Goal: Navigation & Orientation: Find specific page/section

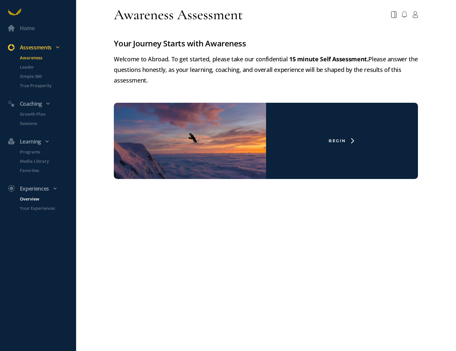
click at [34, 198] on p "Overview" at bounding box center [47, 198] width 55 height 7
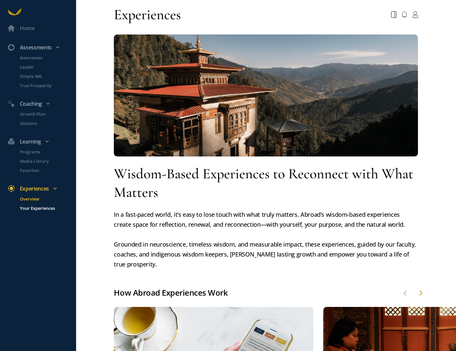
click at [38, 207] on p "Your Experiences" at bounding box center [47, 208] width 55 height 7
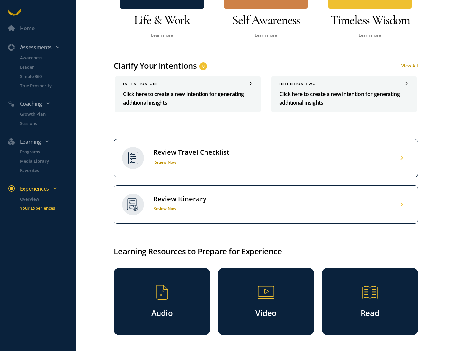
scroll to position [335, 0]
click at [194, 177] on div "Review Travel Checklist Review Now" at bounding box center [266, 158] width 304 height 38
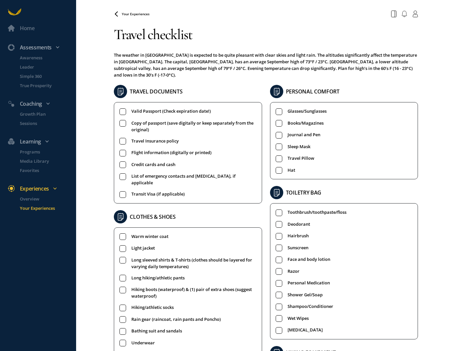
scroll to position [217, 0]
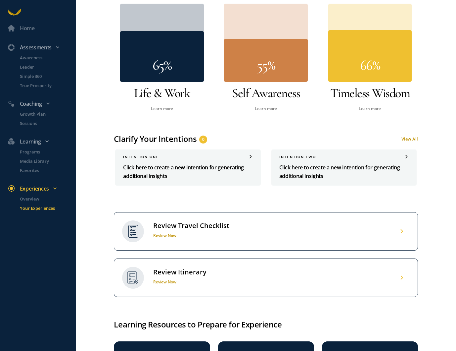
scroll to position [369, 0]
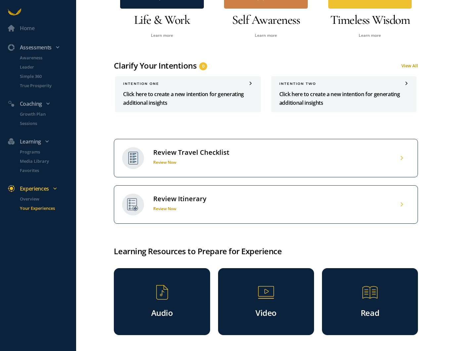
click at [167, 202] on div "Review Itinerary" at bounding box center [179, 198] width 53 height 9
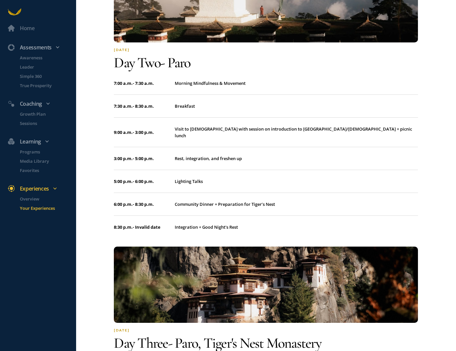
scroll to position [401, 0]
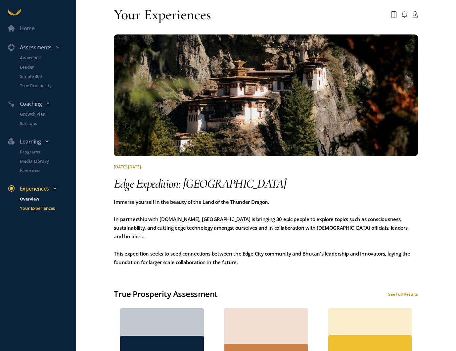
click at [45, 200] on p "Overview" at bounding box center [47, 198] width 55 height 7
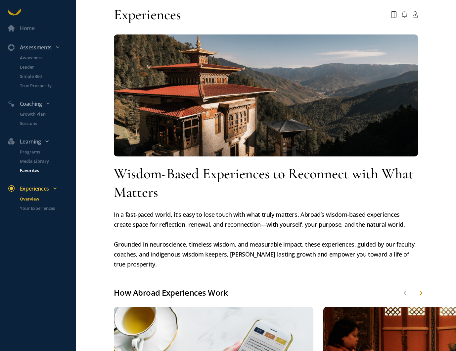
click at [36, 171] on p "Favorites" at bounding box center [47, 170] width 55 height 7
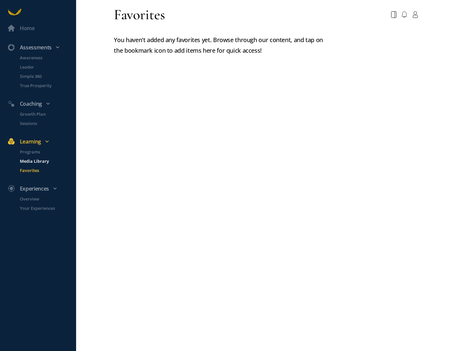
click at [34, 159] on p "Media Library" at bounding box center [47, 161] width 55 height 7
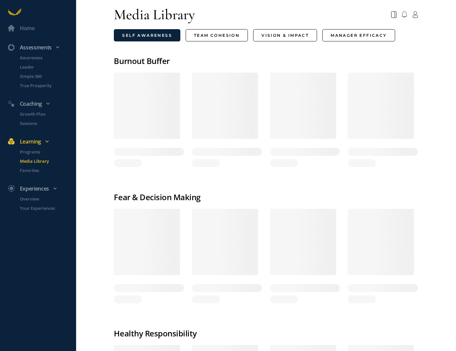
click at [33, 146] on link "Learning" at bounding box center [38, 140] width 76 height 17
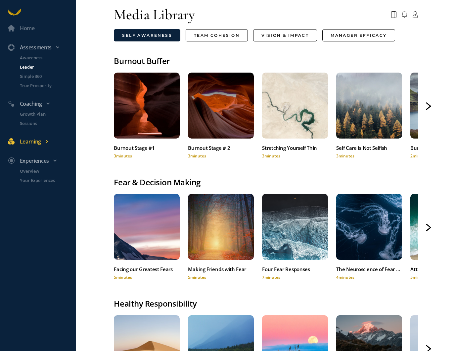
click at [27, 64] on p "Leader" at bounding box center [47, 67] width 55 height 7
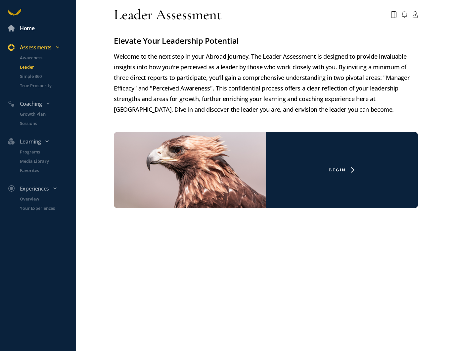
click at [30, 30] on div "Home" at bounding box center [27, 28] width 15 height 9
